Goal: Task Accomplishment & Management: Manage account settings

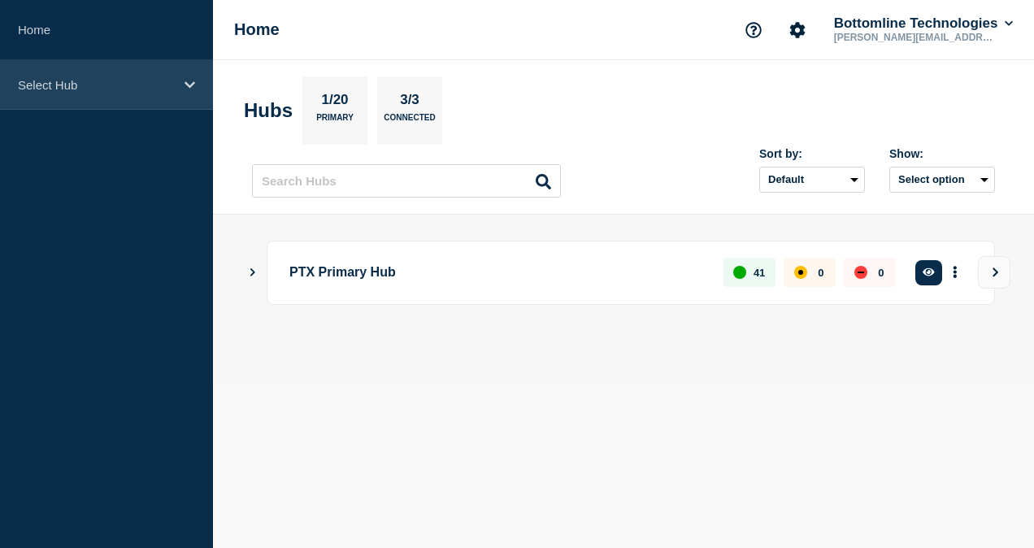
click at [131, 72] on div "Select Hub" at bounding box center [106, 85] width 213 height 50
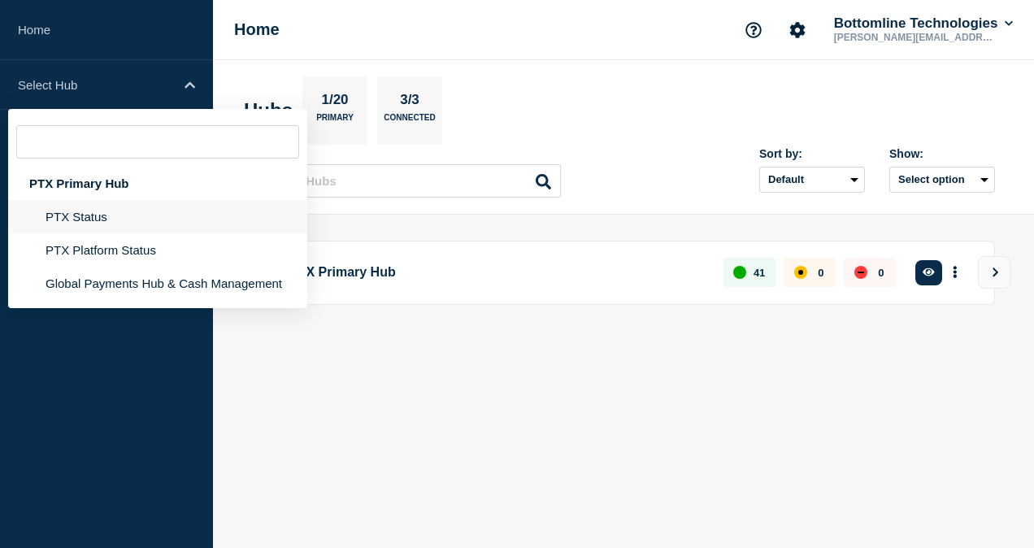
click at [84, 233] on li "PTX Status" at bounding box center [157, 249] width 299 height 33
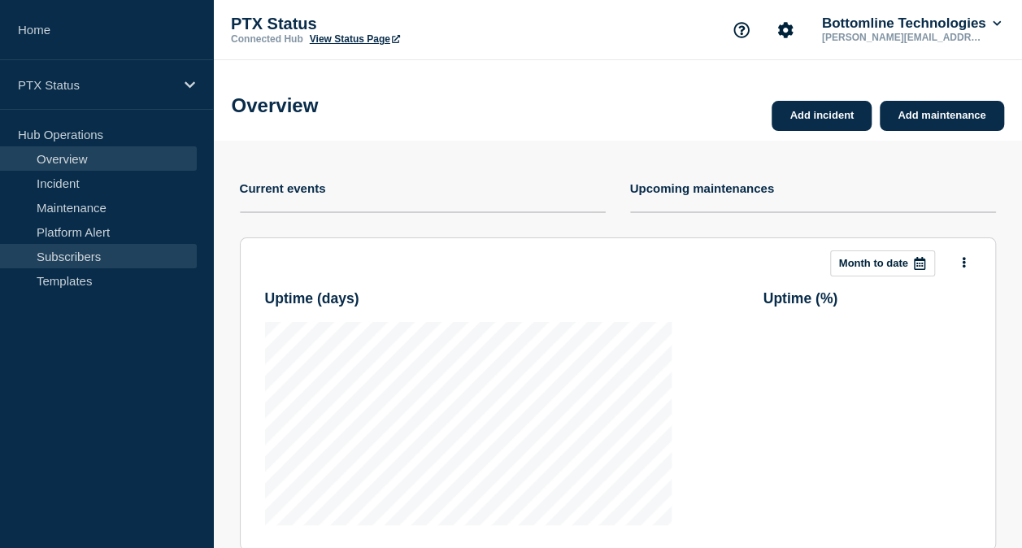
click at [107, 249] on link "Subscribers" at bounding box center [98, 256] width 197 height 24
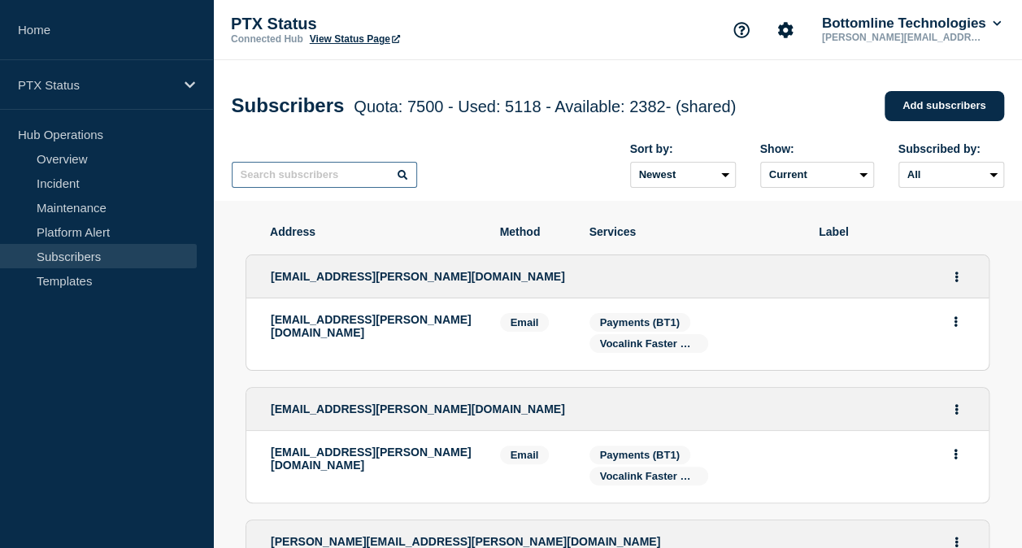
click at [319, 185] on input "text" at bounding box center [324, 175] width 185 height 26
paste input "[PERSON_NAME][EMAIL_ADDRESS][DOMAIN_NAME]"
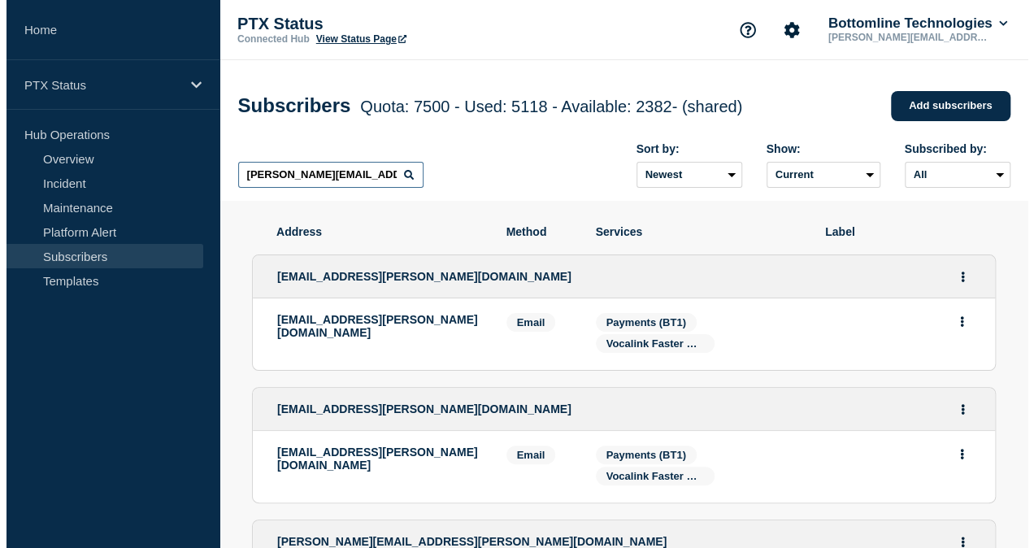
scroll to position [0, 11]
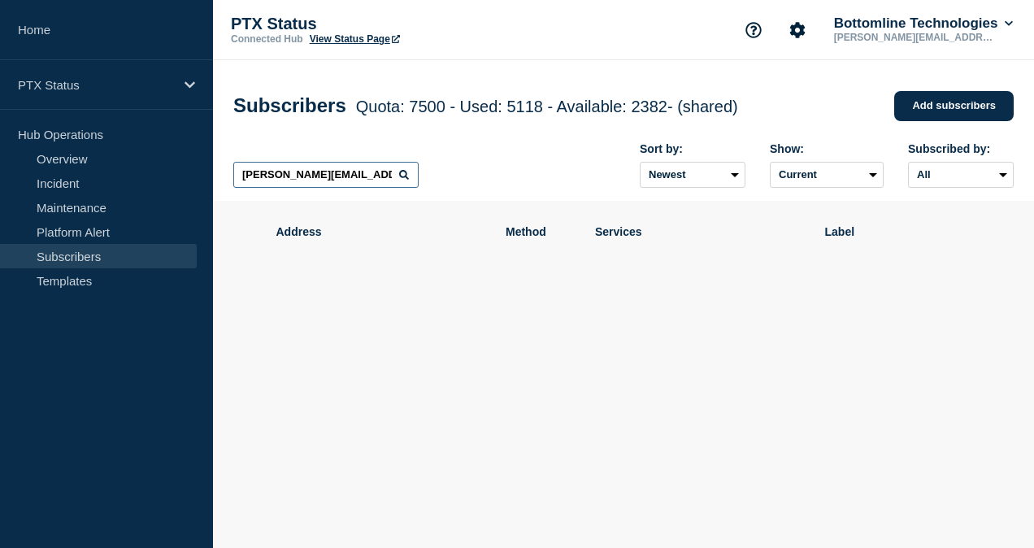
drag, startPoint x: 302, startPoint y: 177, endPoint x: 224, endPoint y: 175, distance: 78.1
click at [224, 175] on div "Subscribers Quota: 7500 - Used: 5118 - Available: 2382 - (shared) Quota Used Av…" at bounding box center [623, 130] width 817 height 141
click at [312, 179] on input "[PERSON_NAME][EMAIL_ADDRESS][DOMAIN_NAME]" at bounding box center [325, 175] width 185 height 26
type input "[PERSON_NAME][EMAIL_ADDRESS][DOMAIN_NAME]"
click at [960, 120] on link "Add subscribers" at bounding box center [954, 106] width 120 height 30
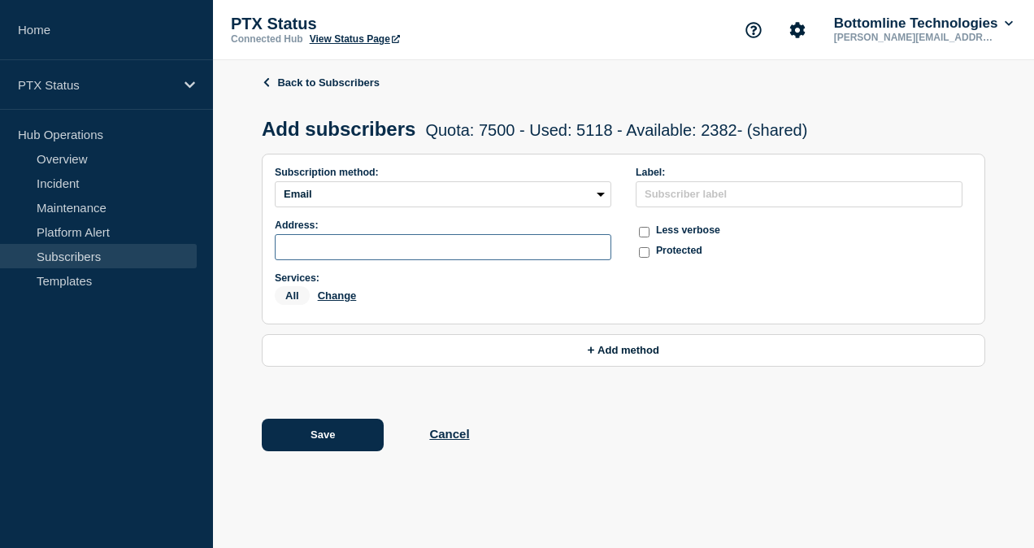
click at [387, 252] on input "subscription-address" at bounding box center [443, 247] width 337 height 26
paste input "[PERSON_NAME][EMAIL_ADDRESS][DOMAIN_NAME]"
type input "[PERSON_NAME][EMAIL_ADDRESS][DOMAIN_NAME]"
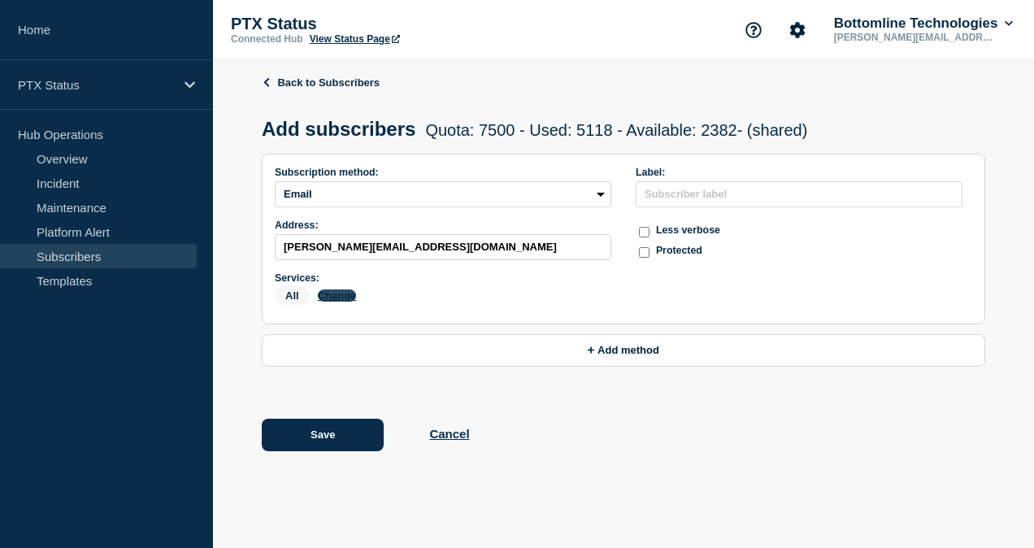
click at [339, 302] on button "Change" at bounding box center [337, 295] width 39 height 12
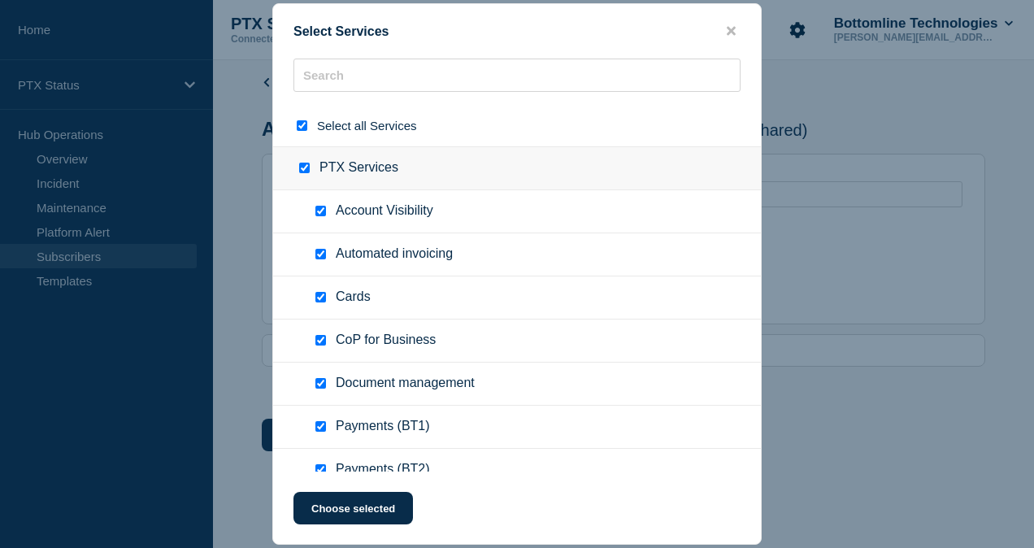
click at [305, 122] on input "select all checkbox" at bounding box center [302, 125] width 11 height 11
checkbox input "false"
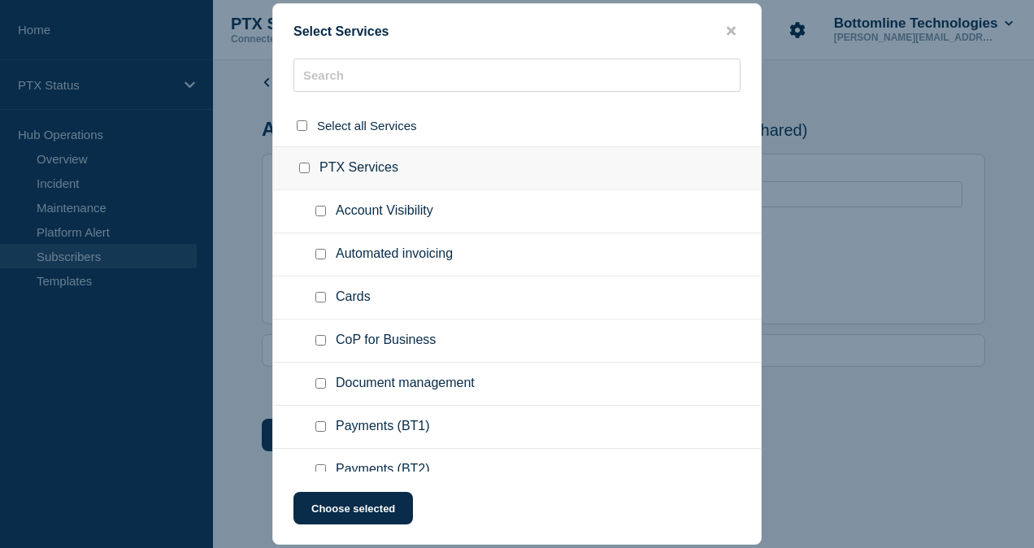
checkbox input "false"
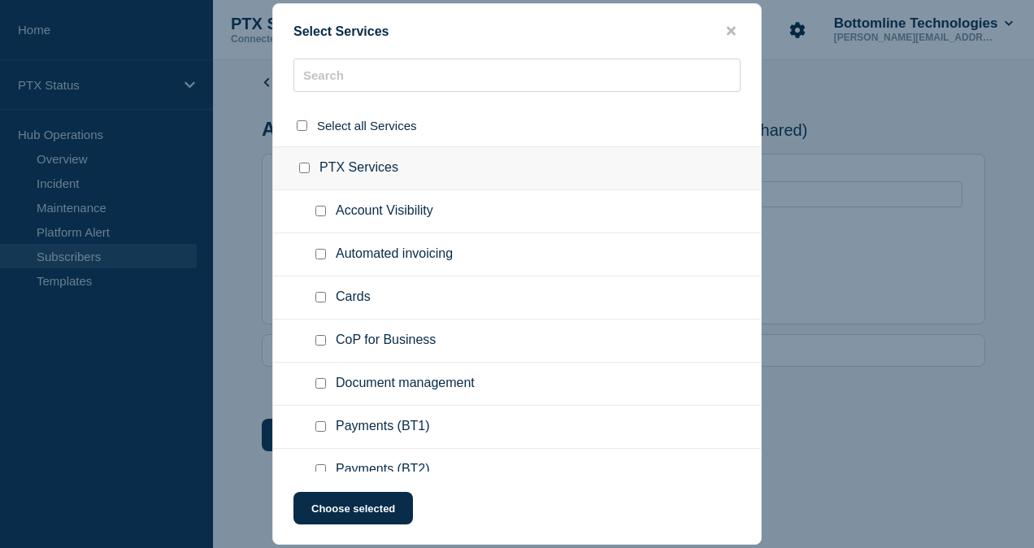
checkbox input "false"
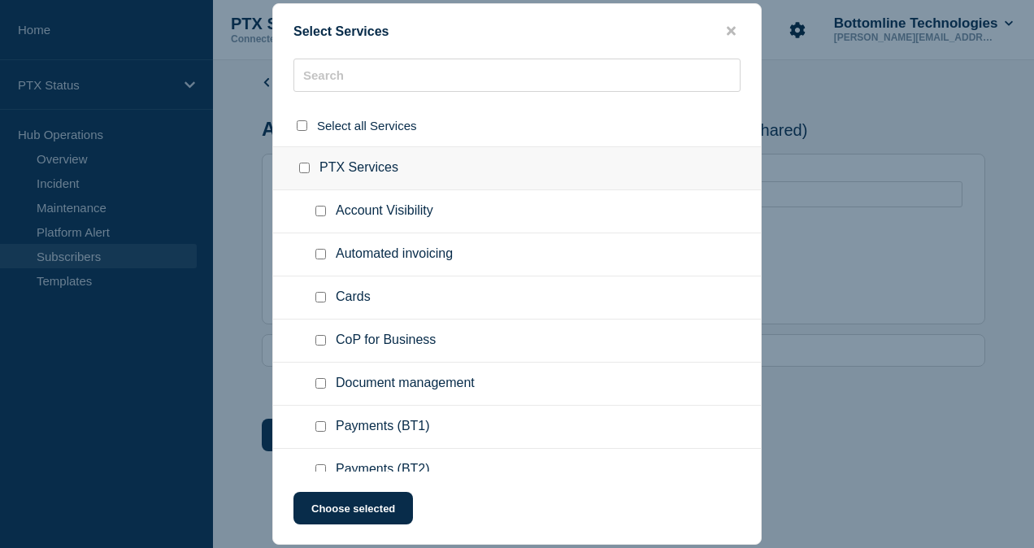
checkbox input "false"
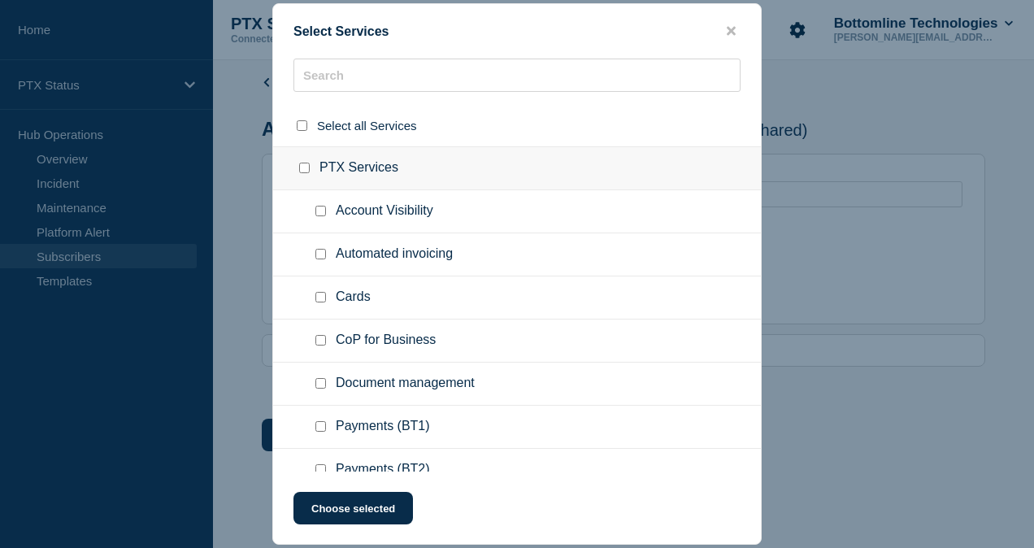
checkbox input "false"
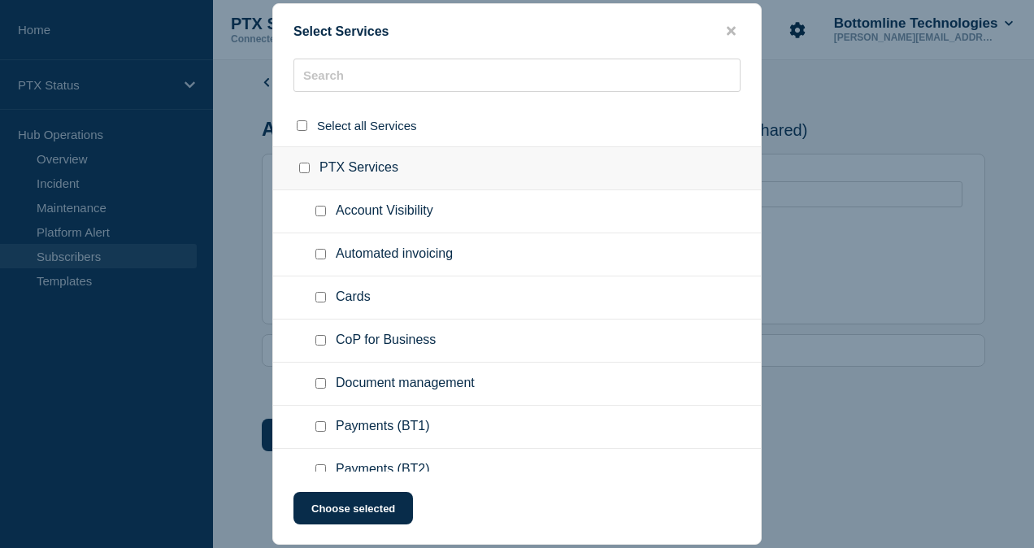
checkbox input "false"
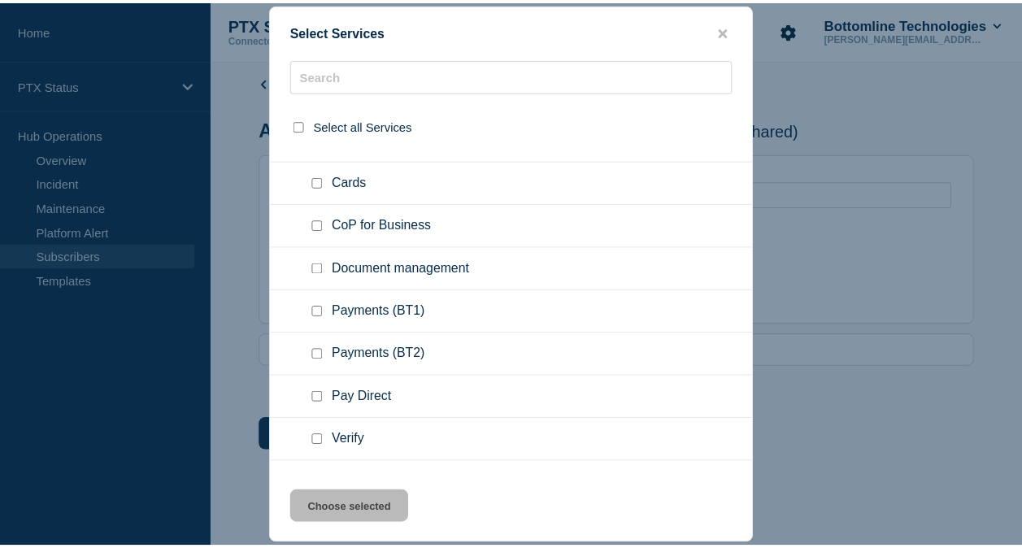
scroll to position [117, 0]
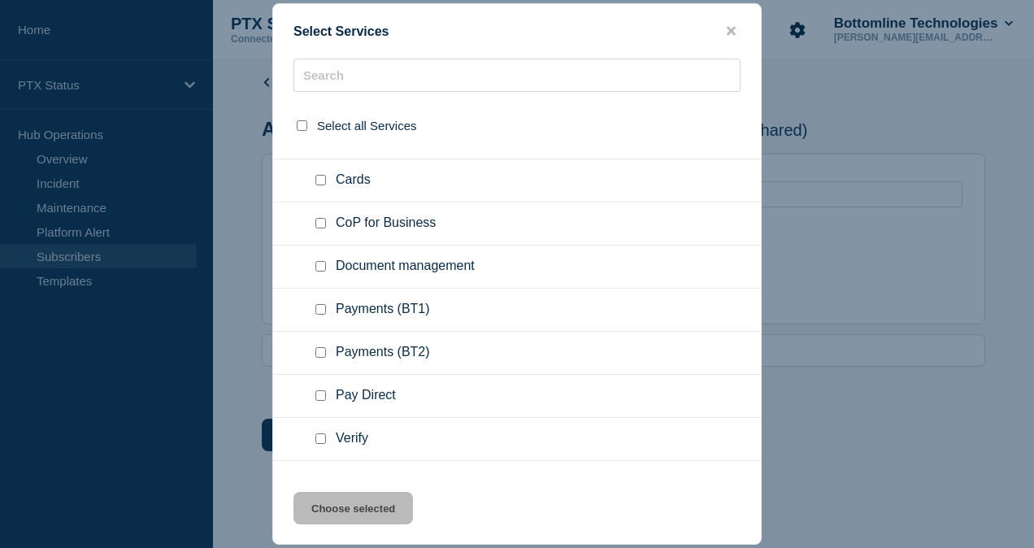
click at [321, 309] on input "Payments (BT1) checkbox" at bounding box center [320, 309] width 11 height 11
checkbox input "true"
click at [346, 506] on button "Choose selected" at bounding box center [354, 508] width 120 height 33
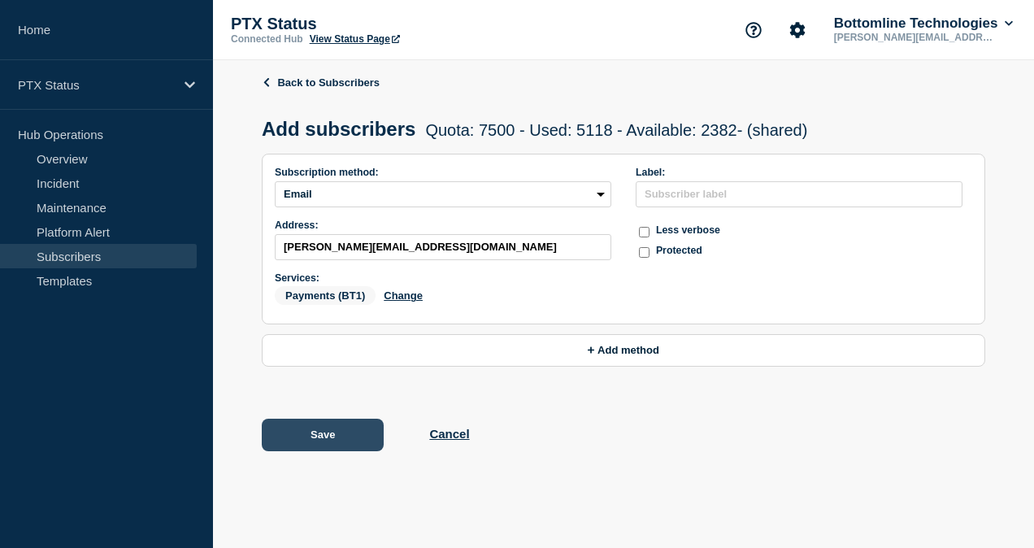
click at [335, 434] on button "Save" at bounding box center [323, 435] width 122 height 33
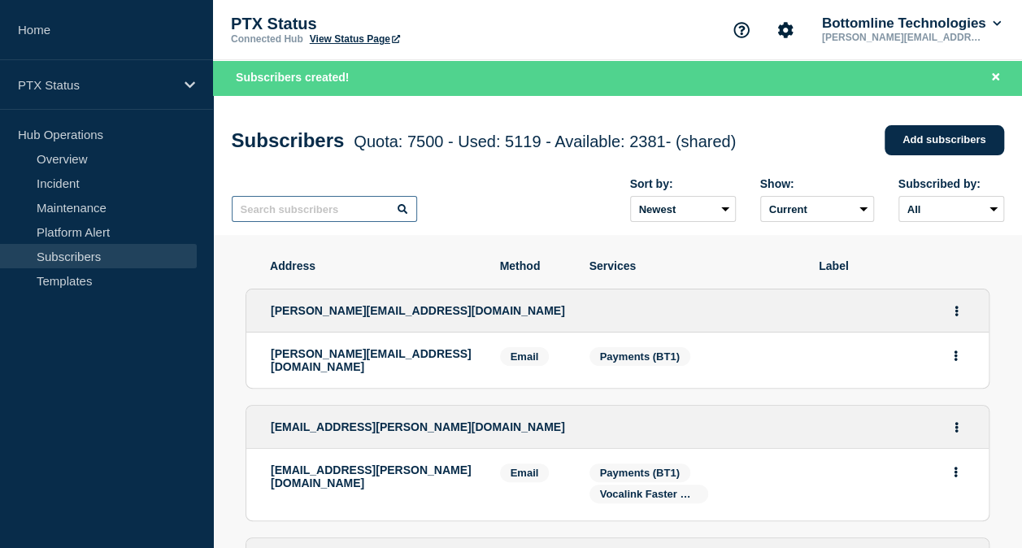
click at [332, 210] on input "text" at bounding box center [324, 209] width 185 height 26
paste input "[EMAIL_ADDRESS][PERSON_NAME][DOMAIN_NAME]"
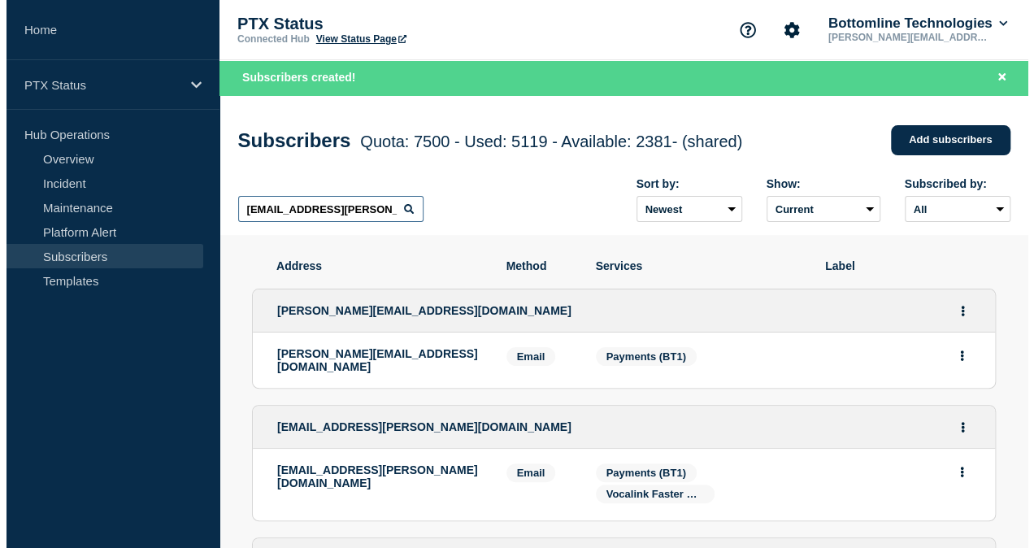
scroll to position [0, 12]
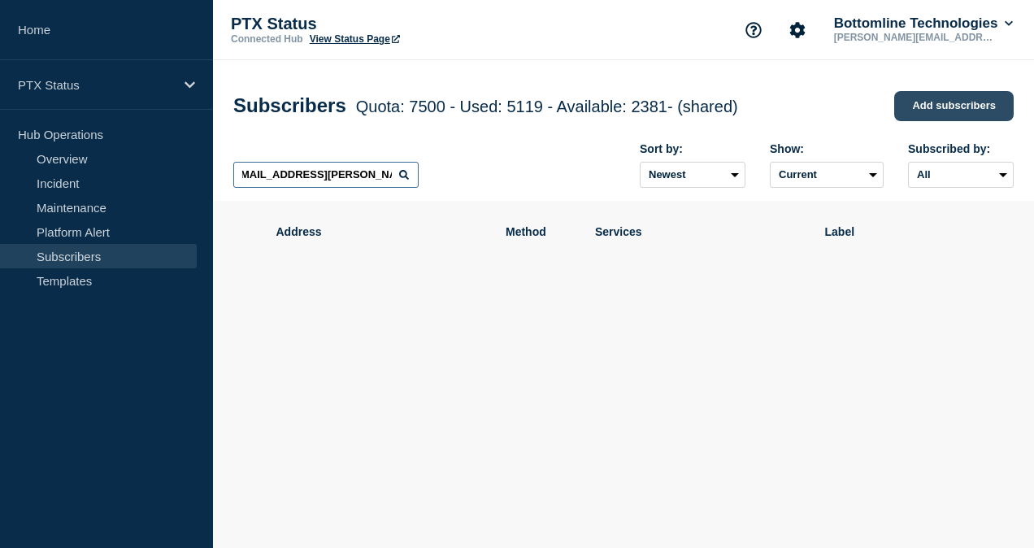
type input "[EMAIL_ADDRESS][PERSON_NAME][DOMAIN_NAME]"
click at [926, 121] on link "Add subscribers" at bounding box center [954, 106] width 120 height 30
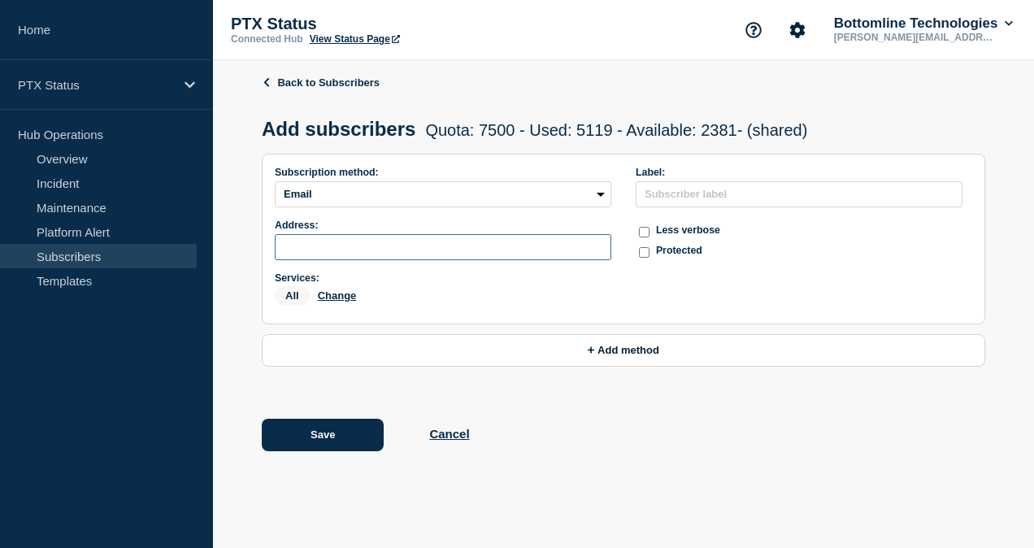
click at [411, 256] on input "subscription-address" at bounding box center [443, 247] width 337 height 26
paste input "[EMAIL_ADDRESS][PERSON_NAME][DOMAIN_NAME]"
type input "[EMAIL_ADDRESS][PERSON_NAME][DOMAIN_NAME]"
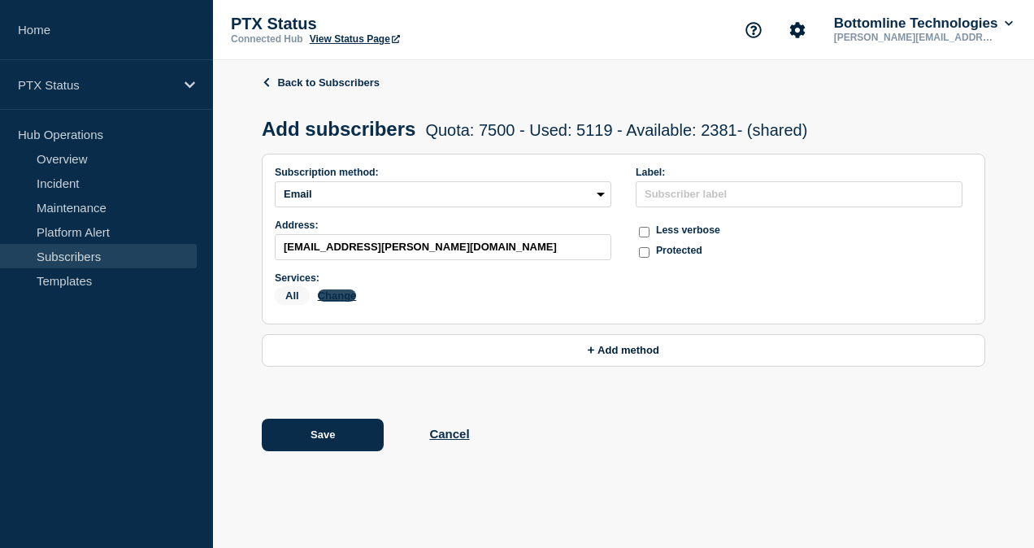
click at [341, 297] on button "Change" at bounding box center [337, 295] width 39 height 12
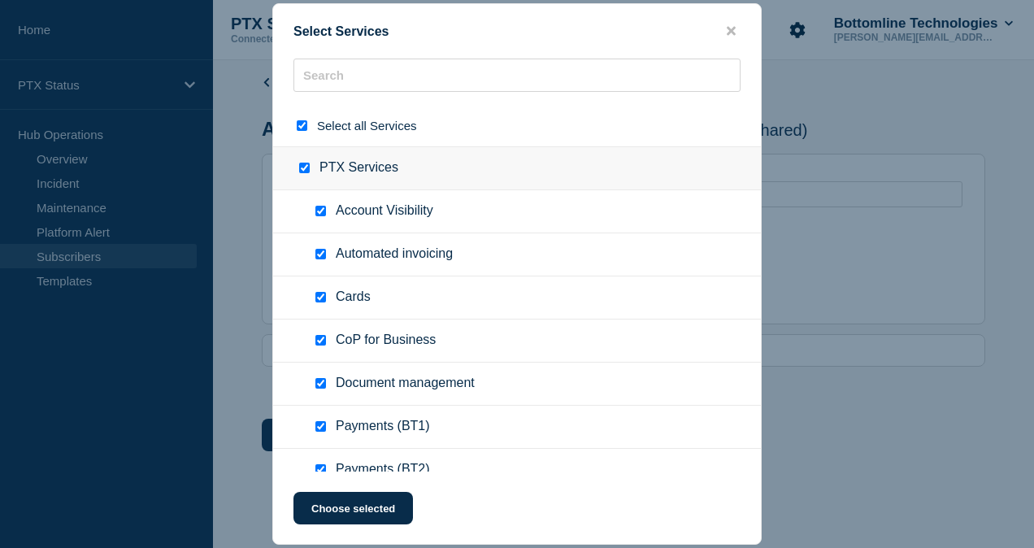
click at [303, 125] on input "select all checkbox" at bounding box center [302, 125] width 11 height 11
checkbox input "false"
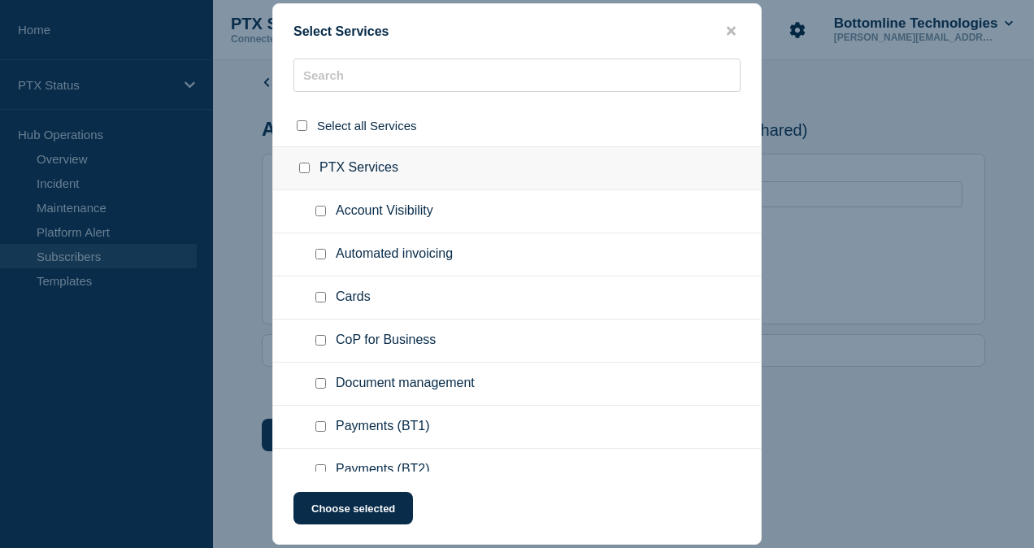
checkbox input "false"
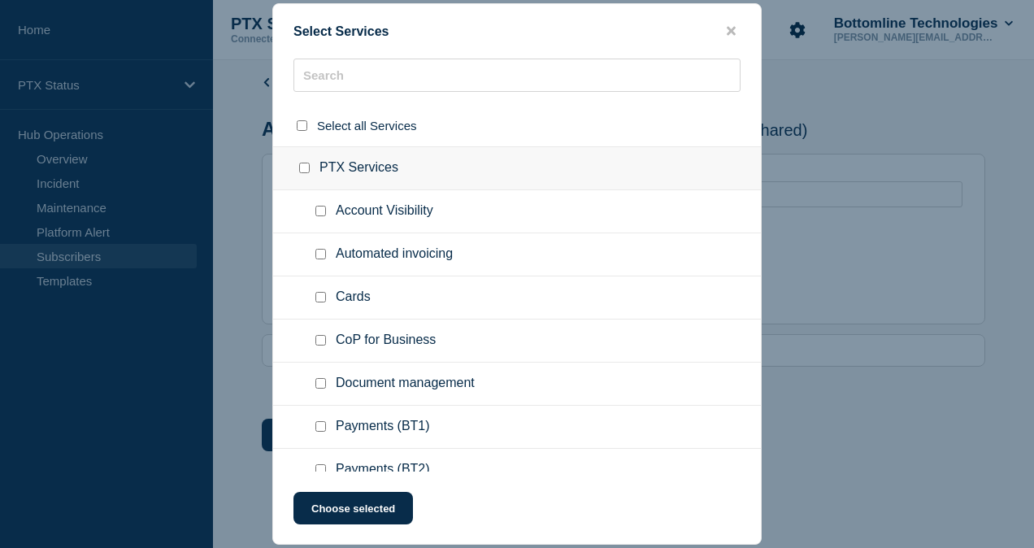
checkbox input "false"
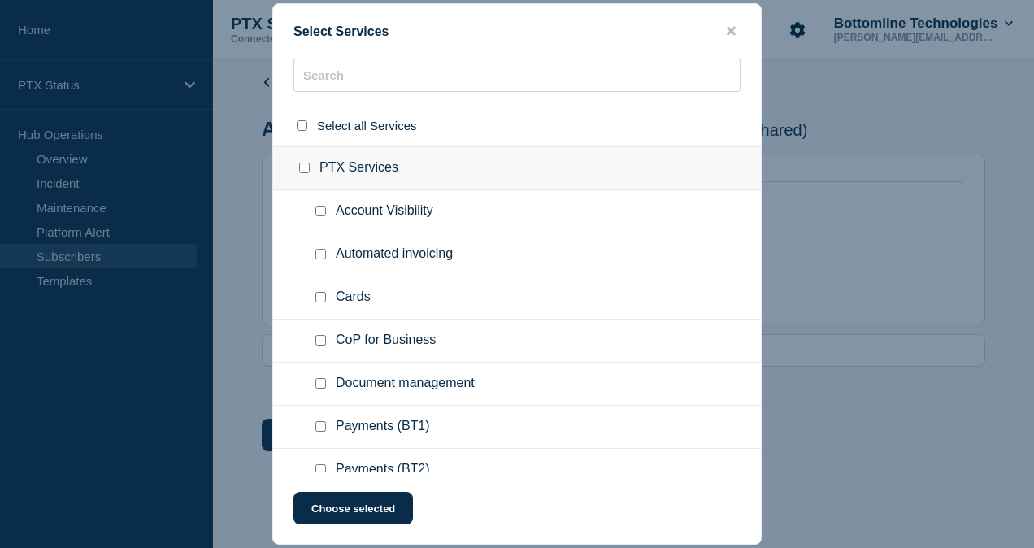
checkbox input "false"
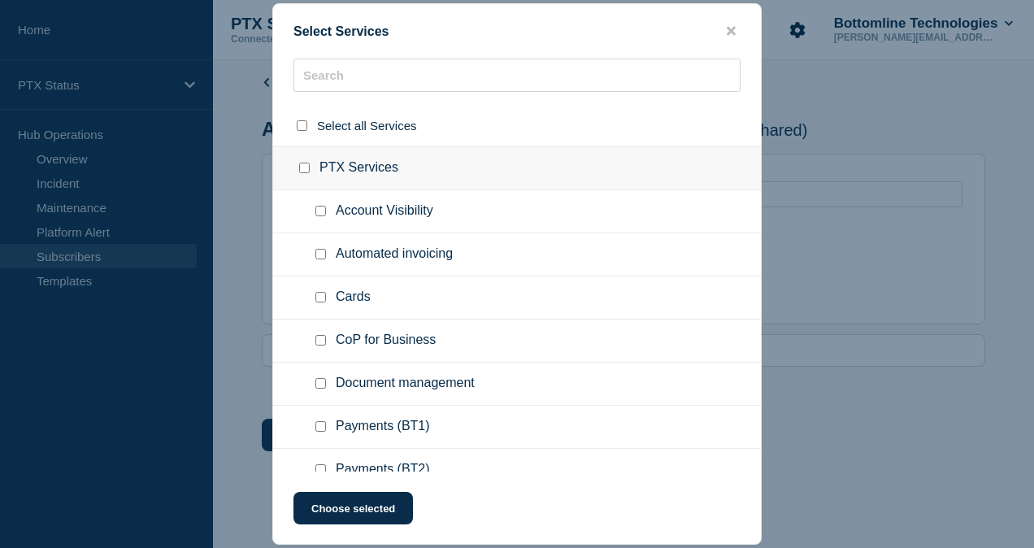
checkbox input "false"
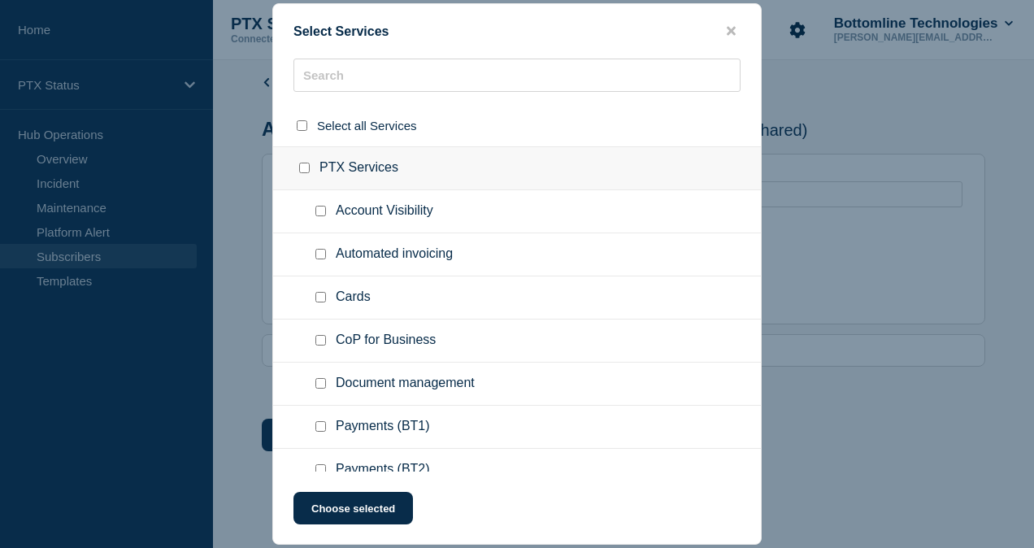
checkbox input "false"
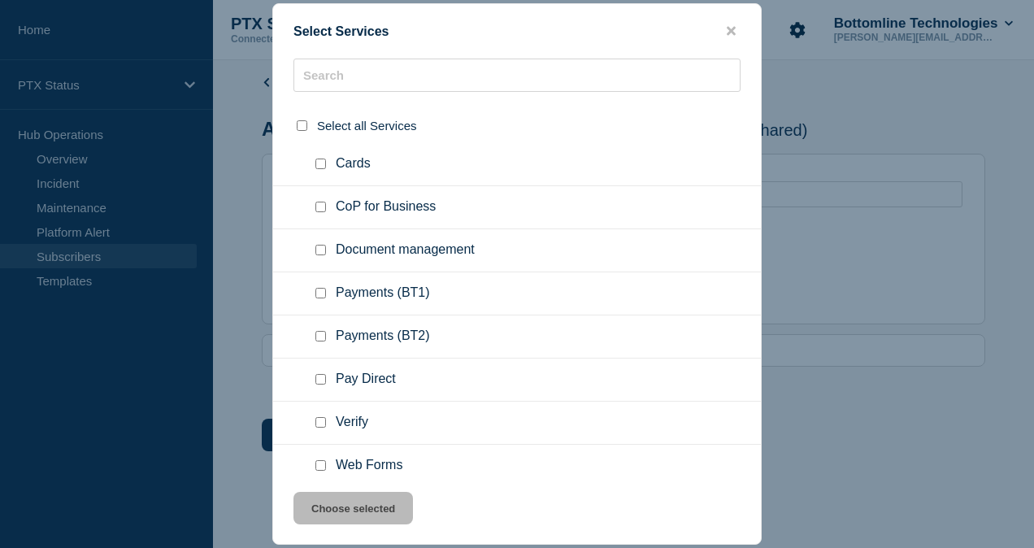
scroll to position [134, 0]
click at [322, 294] on input "Payments (BT1) checkbox" at bounding box center [320, 292] width 11 height 11
checkbox input "true"
click at [352, 522] on button "Choose selected" at bounding box center [354, 508] width 120 height 33
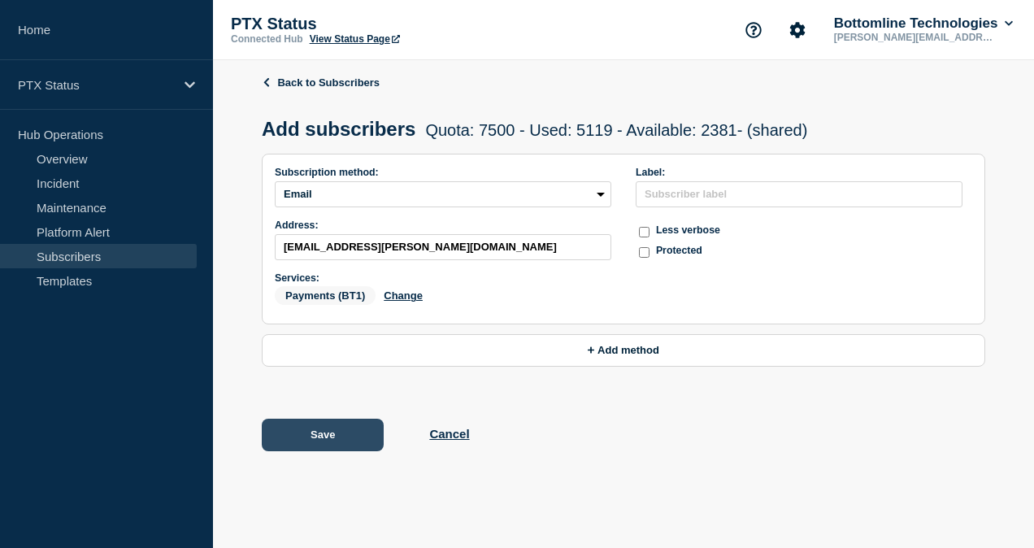
click at [317, 451] on button "Save" at bounding box center [323, 435] width 122 height 33
